Goal: Information Seeking & Learning: Learn about a topic

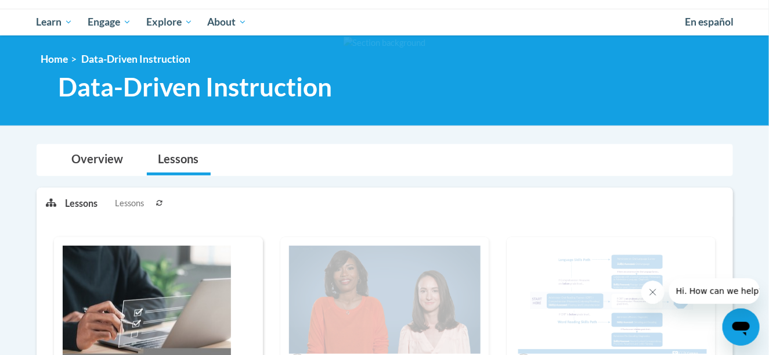
scroll to position [270, 0]
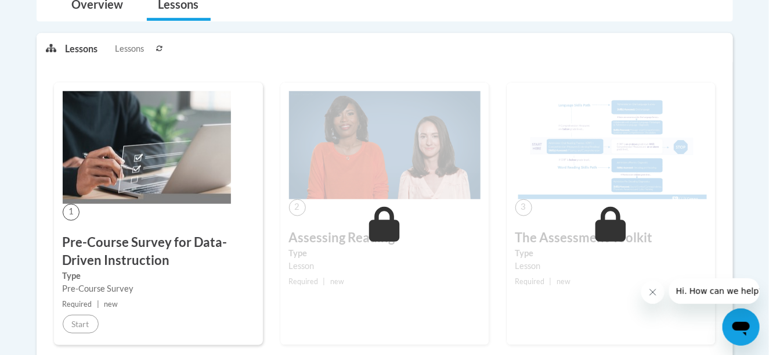
click at [120, 243] on h3 "Pre-Course Survey for Data-Driven Instruction" at bounding box center [159, 251] width 192 height 36
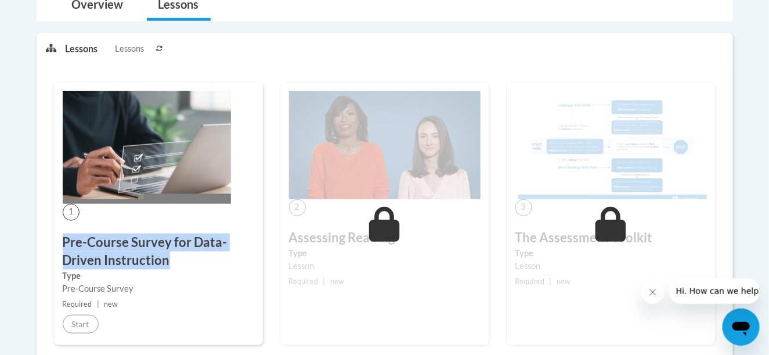
click at [120, 243] on h3 "Pre-Course Survey for Data-Driven Instruction" at bounding box center [159, 251] width 192 height 36
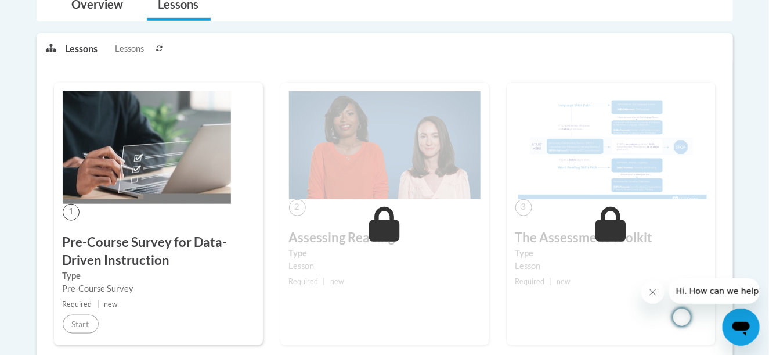
click at [133, 294] on div "1 Pre-Course Survey for Data-Driven Instruction Type Pre-Course Survey Required…" at bounding box center [158, 213] width 209 height 262
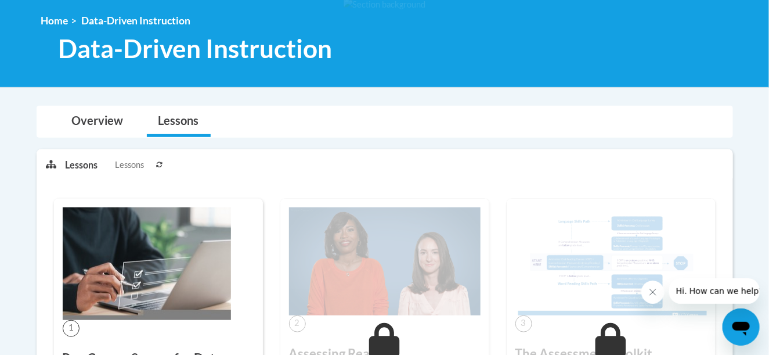
scroll to position [116, 0]
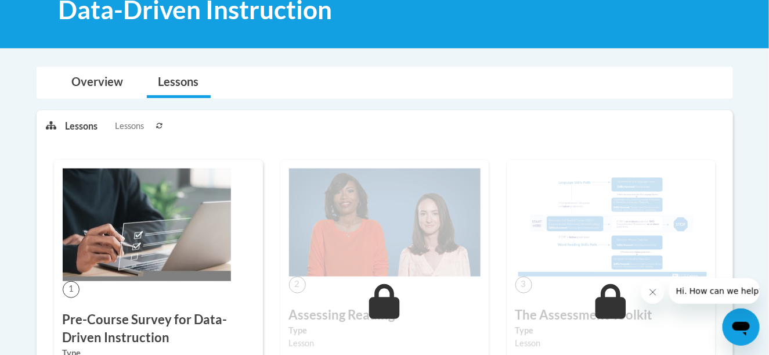
scroll to position [290, 0]
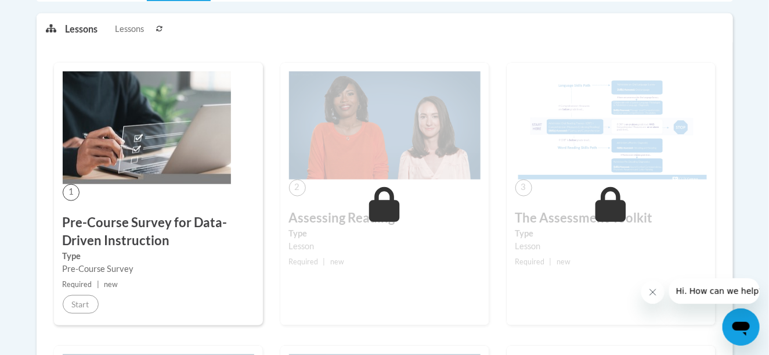
click at [151, 217] on h3 "Pre-Course Survey for Data-Driven Instruction" at bounding box center [159, 232] width 192 height 36
click at [388, 204] on icon at bounding box center [384, 204] width 31 height 35
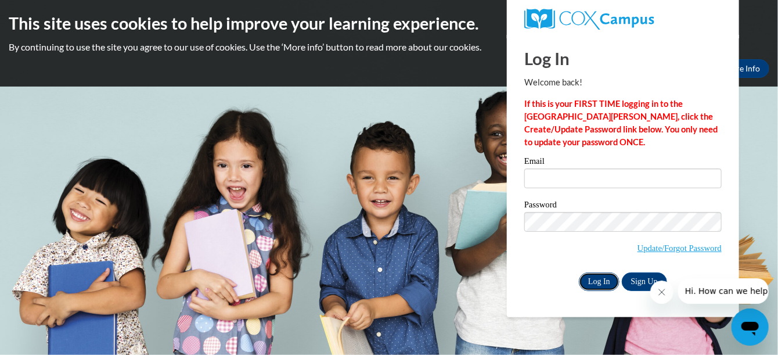
click at [605, 282] on input "Log In" at bounding box center [599, 281] width 41 height 19
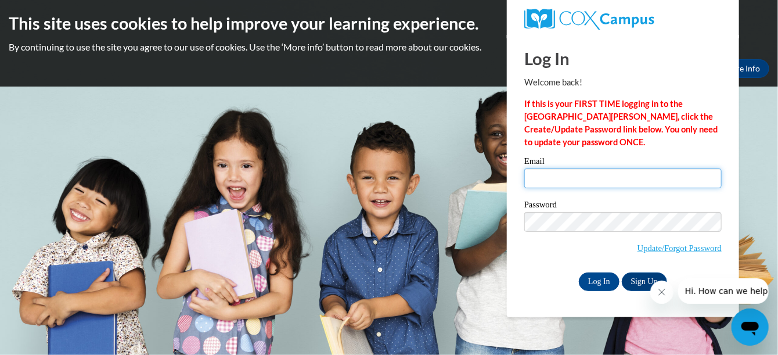
click at [553, 176] on input "Email" at bounding box center [622, 178] width 197 height 20
type input "racinec@kmsd.edu"
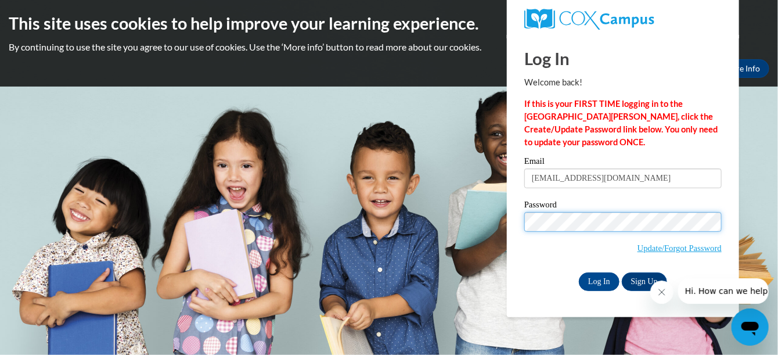
click at [579, 272] on input "Log In" at bounding box center [599, 281] width 41 height 19
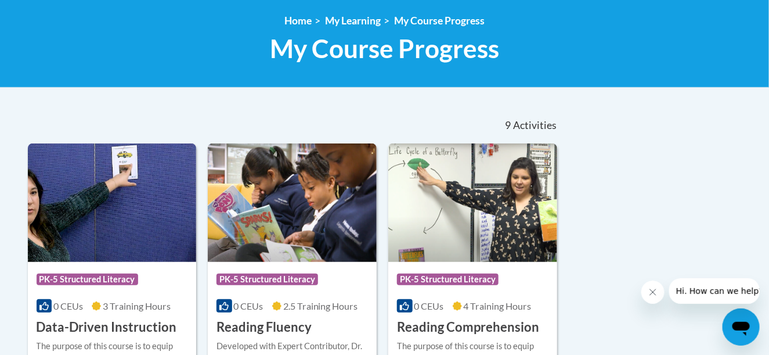
scroll to position [251, 0]
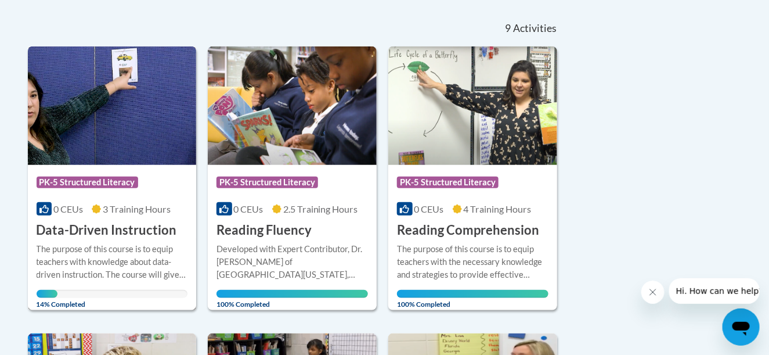
click at [99, 224] on h3 "Data-Driven Instruction" at bounding box center [107, 230] width 140 height 18
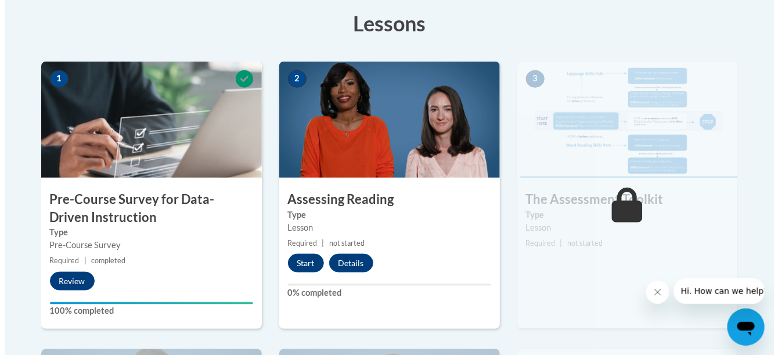
scroll to position [348, 0]
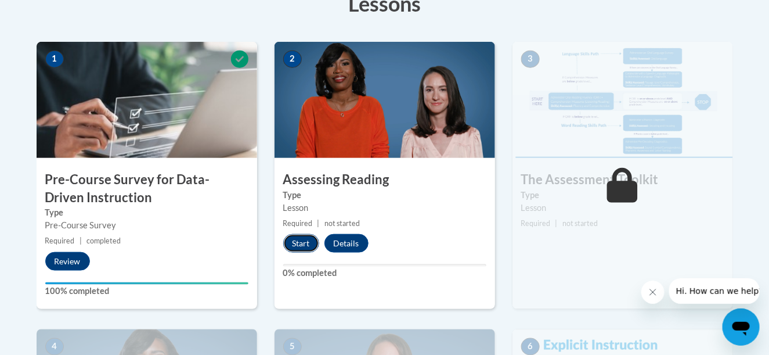
click at [300, 245] on button "Start" at bounding box center [301, 243] width 36 height 19
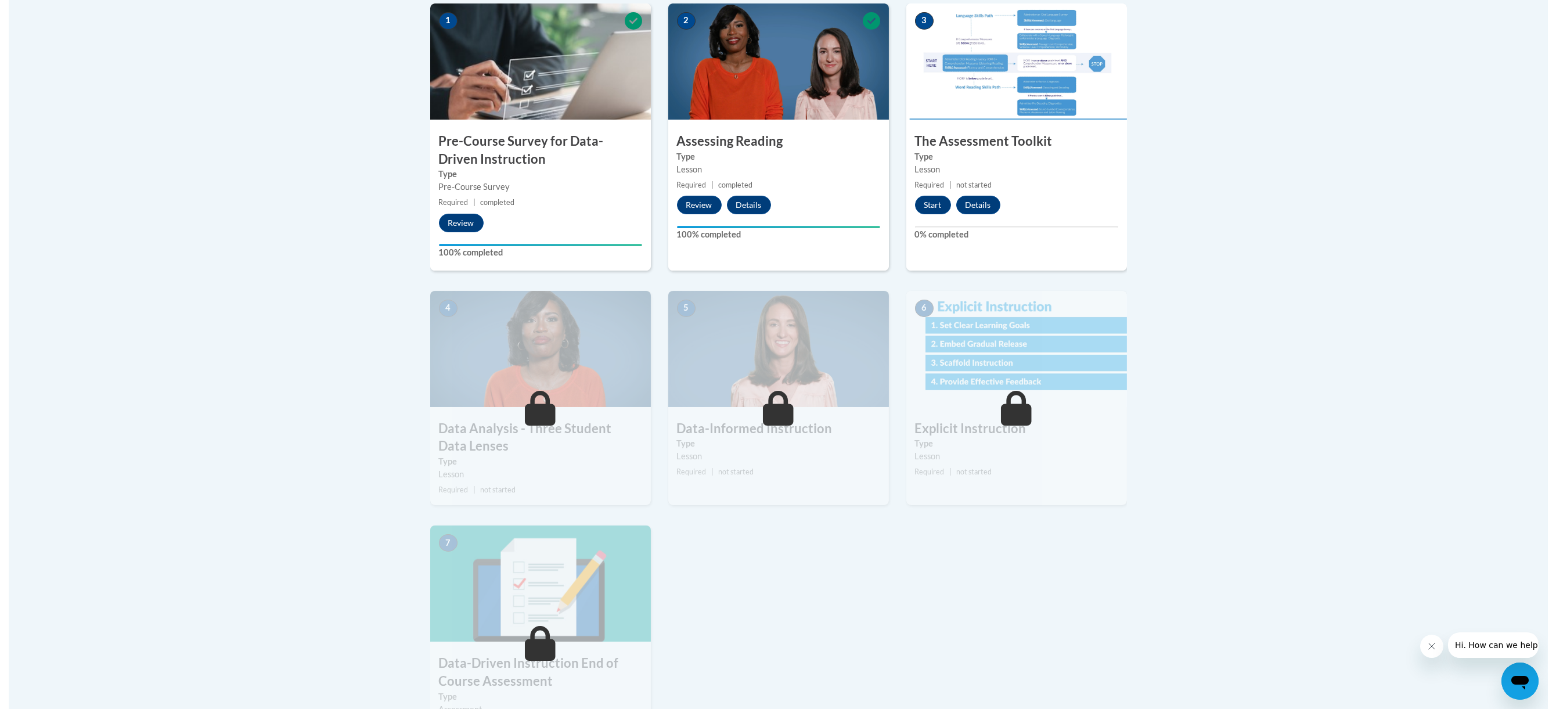
scroll to position [193, 0]
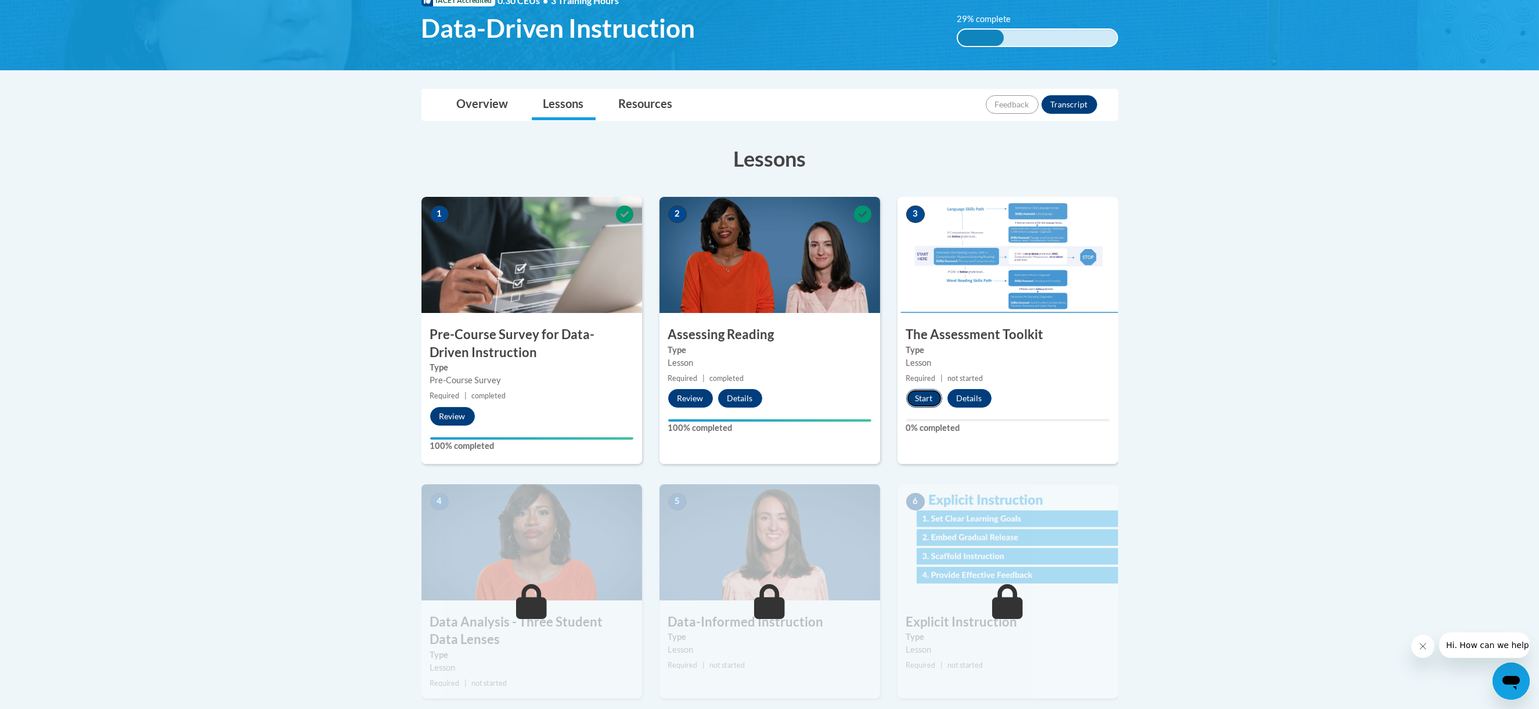
click at [924, 399] on button "Start" at bounding box center [924, 398] width 36 height 19
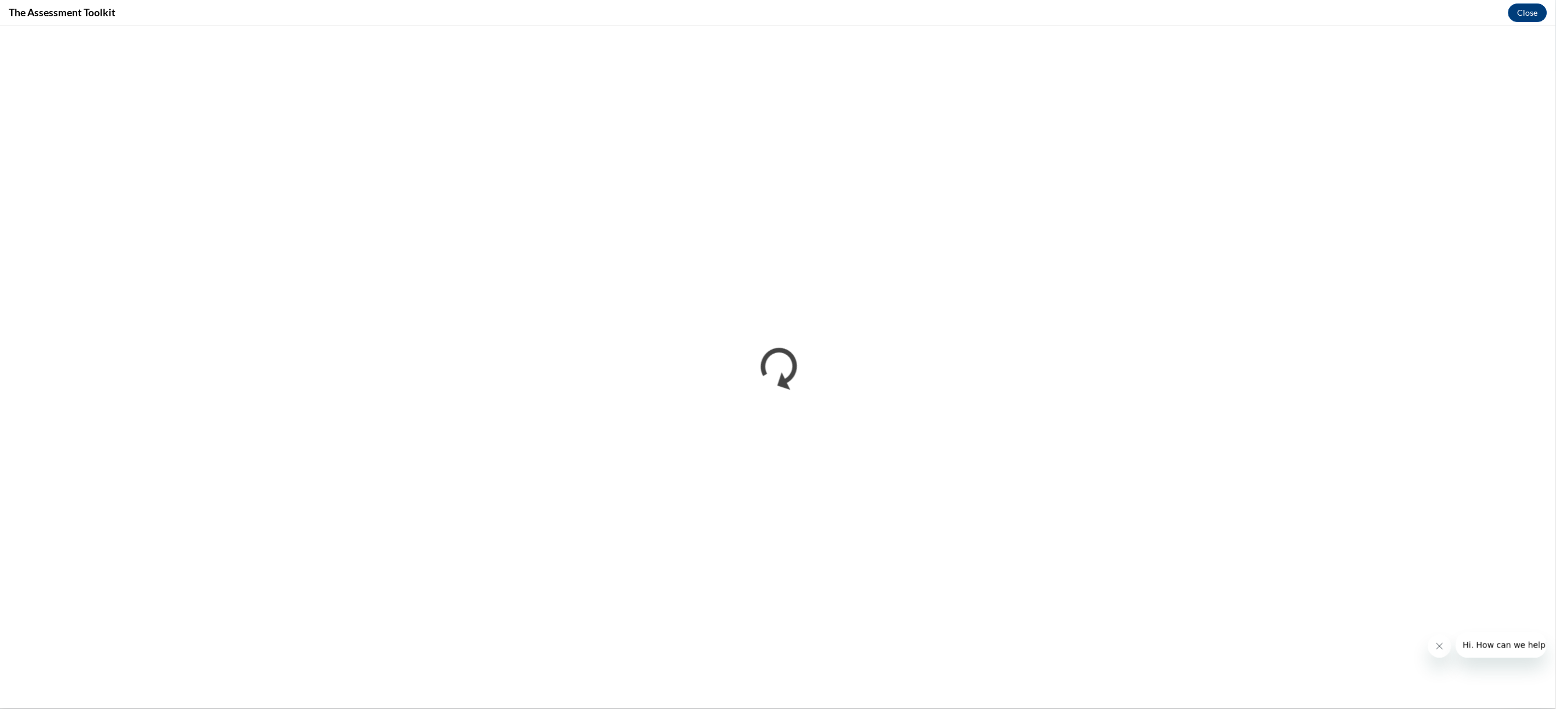
scroll to position [0, 0]
drag, startPoint x: 1530, startPoint y: 16, endPoint x: 1526, endPoint y: 22, distance: 7.6
click at [1530, 16] on button "Close" at bounding box center [1527, 12] width 39 height 19
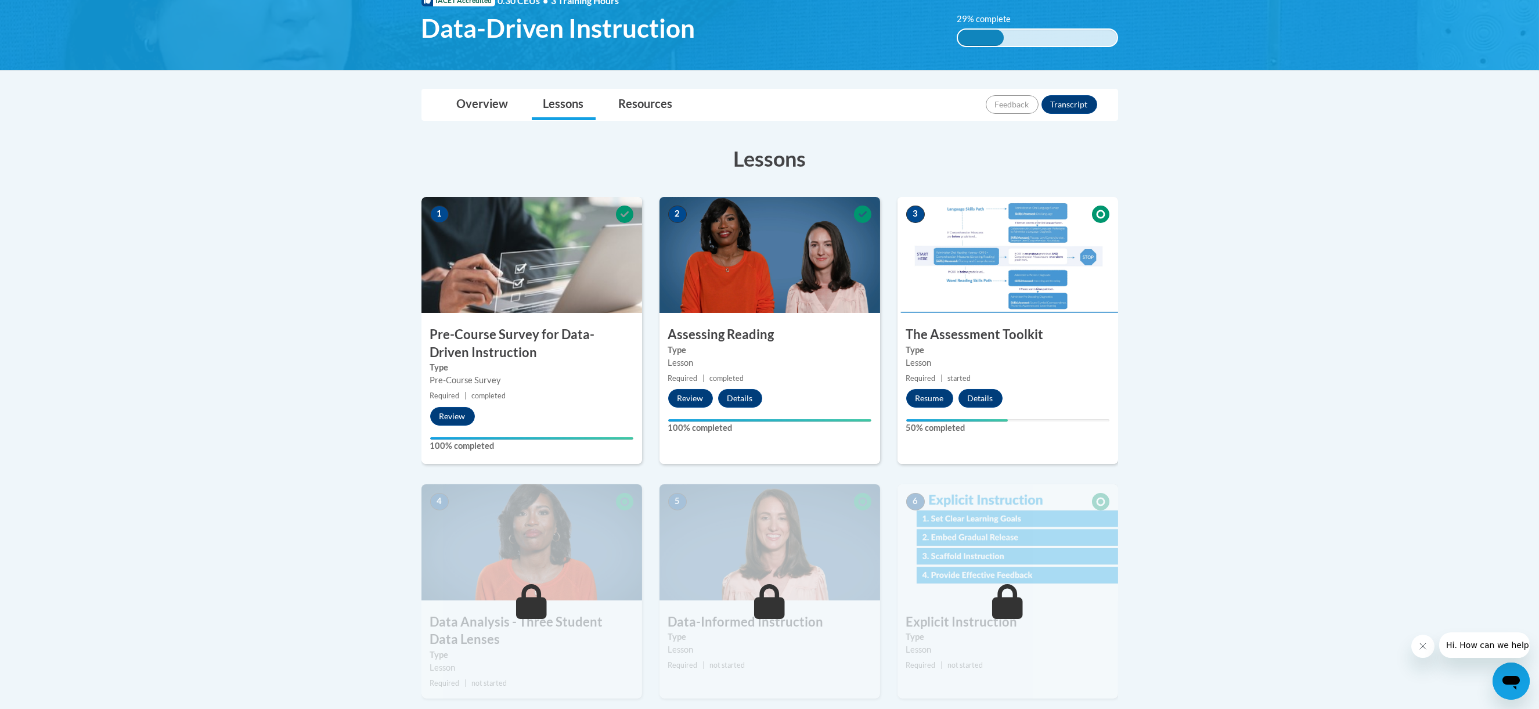
click at [792, 283] on img at bounding box center [769, 255] width 221 height 116
click at [802, 377] on small "Required | completed" at bounding box center [769, 378] width 221 height 13
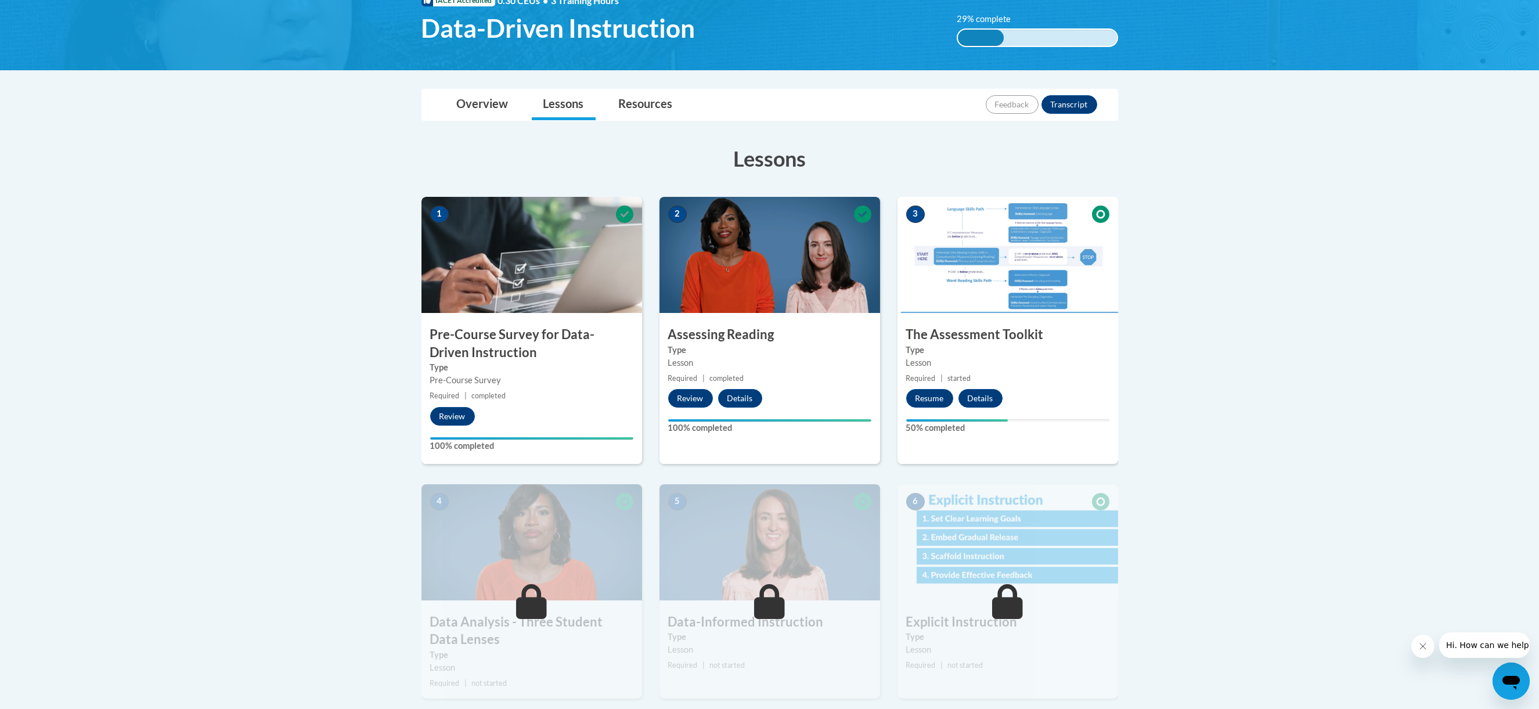
click at [908, 335] on h3 "The Assessment Toolkit" at bounding box center [1007, 335] width 221 height 18
click at [1057, 345] on label "Type" at bounding box center [1007, 350] width 203 height 13
click at [932, 398] on button "Resume" at bounding box center [929, 398] width 47 height 19
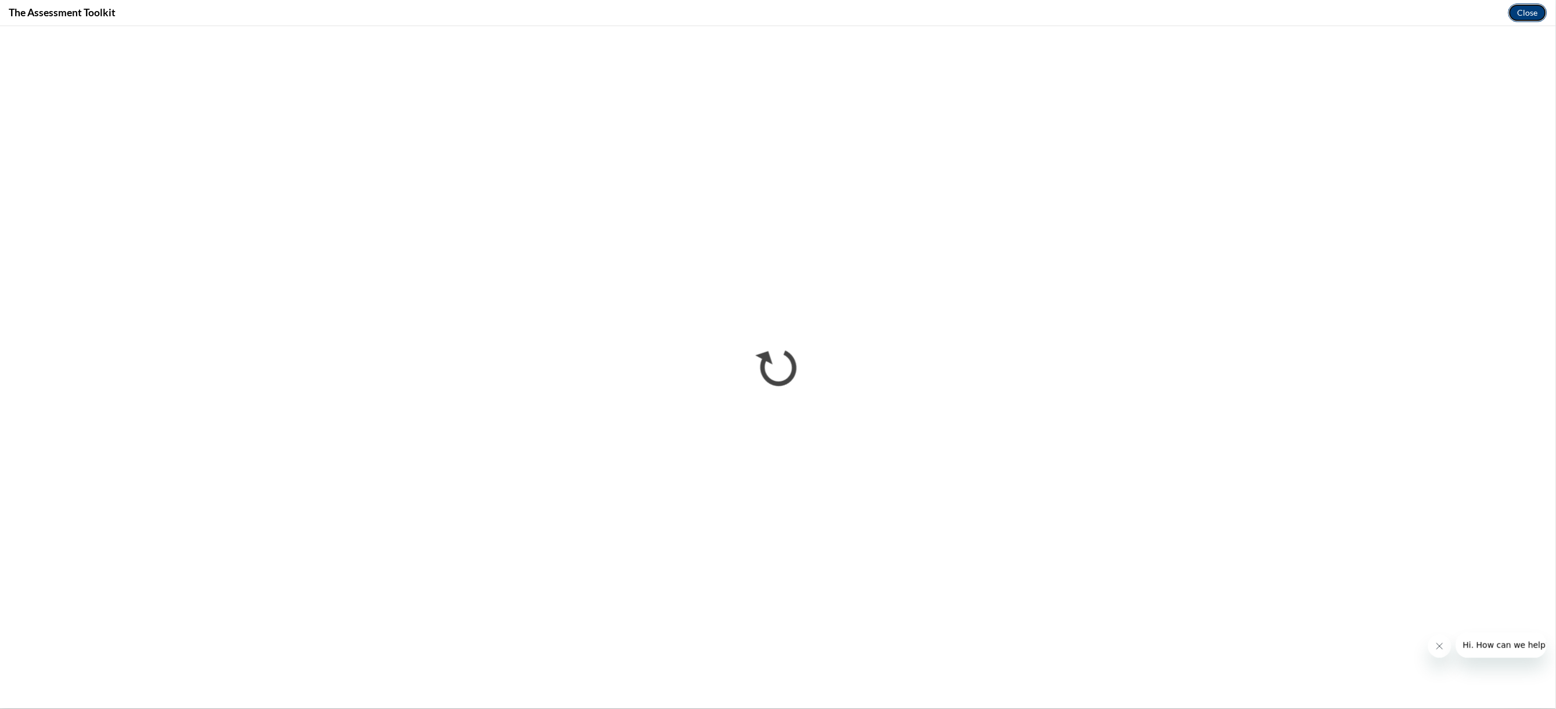
click at [1530, 12] on button "Close" at bounding box center [1527, 12] width 39 height 19
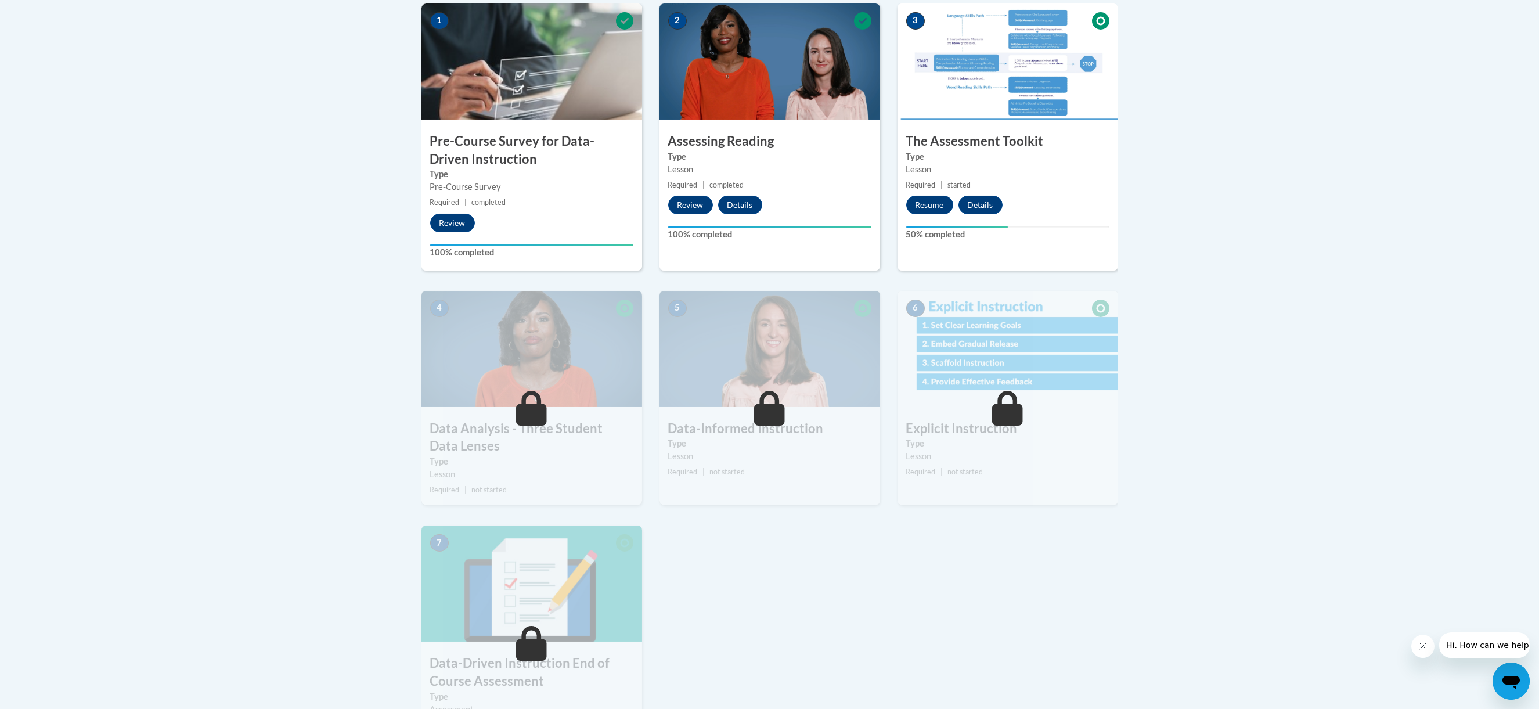
scroll to position [464, 0]
